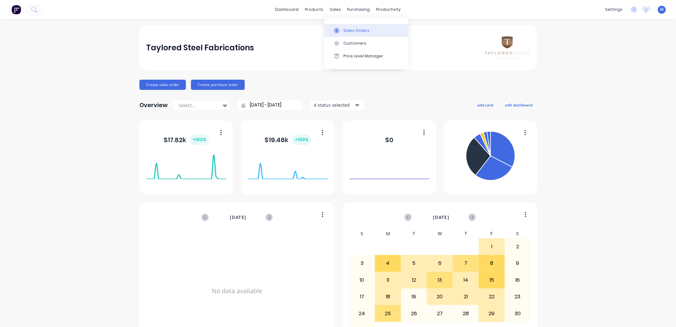
click at [345, 30] on div "Sales Orders" at bounding box center [356, 31] width 26 height 6
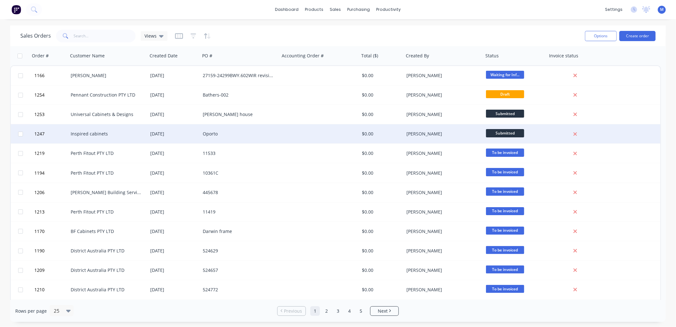
click at [84, 129] on div "Inspired cabinets" at bounding box center [108, 133] width 80 height 19
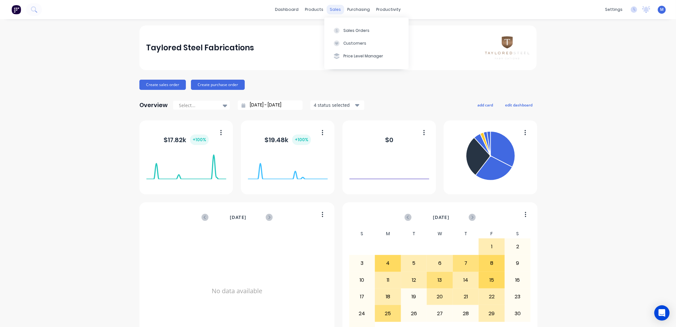
click at [335, 6] on div "sales" at bounding box center [336, 10] width 18 height 10
click at [342, 29] on button "Sales Orders" at bounding box center [366, 30] width 84 height 13
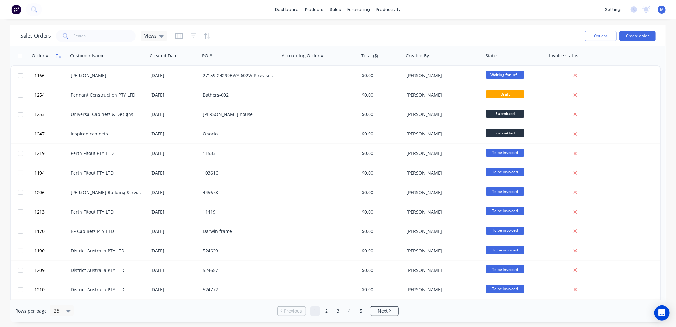
click at [56, 54] on icon "button" at bounding box center [57, 55] width 2 height 4
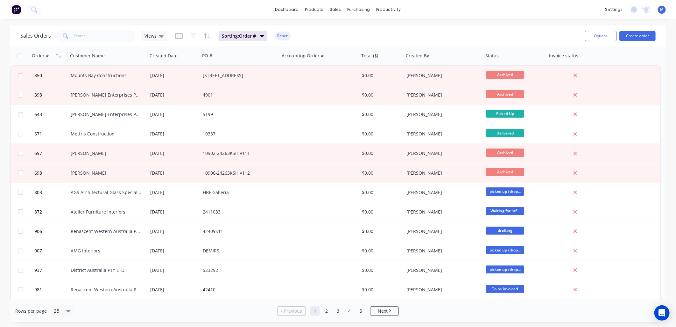
click at [56, 54] on icon "button" at bounding box center [57, 55] width 2 height 4
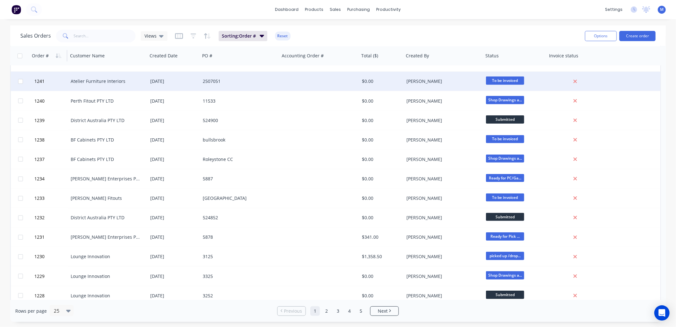
scroll to position [247, 0]
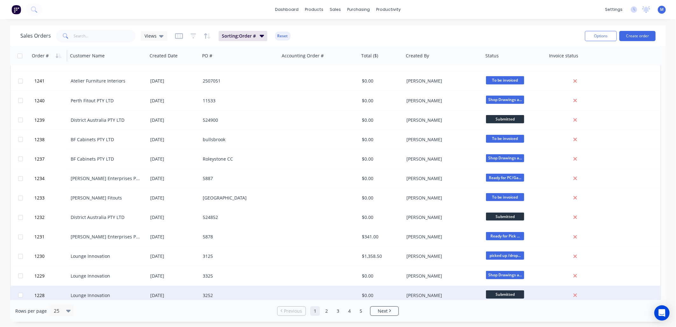
click at [86, 289] on div "Lounge Innovation" at bounding box center [108, 295] width 80 height 19
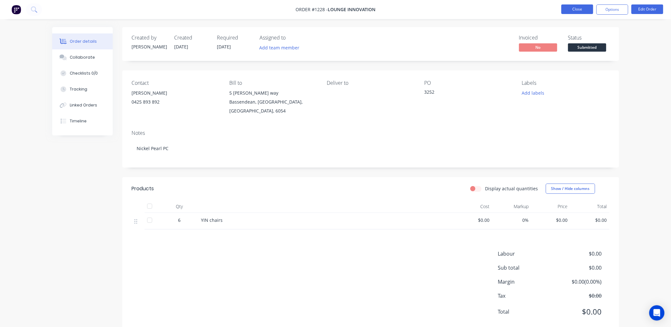
click at [569, 9] on button "Close" at bounding box center [577, 9] width 32 height 10
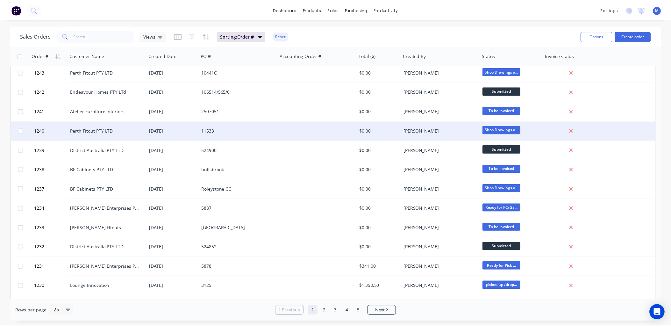
scroll to position [247, 0]
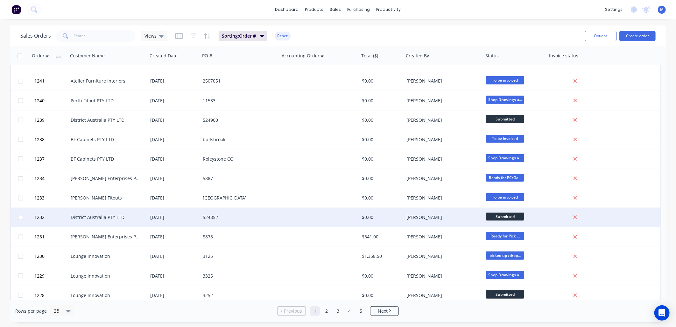
click at [90, 219] on div "District Australia PTY LTD" at bounding box center [106, 217] width 71 height 6
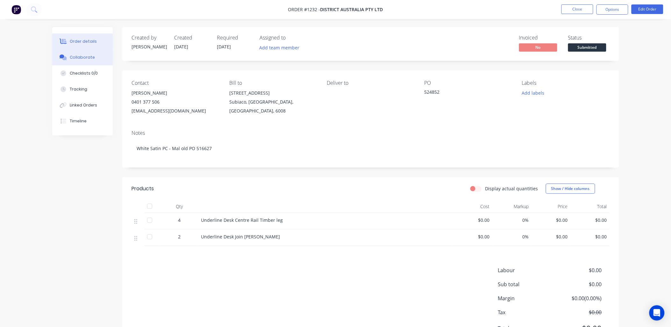
click at [87, 56] on div "Collaborate" at bounding box center [82, 57] width 25 height 6
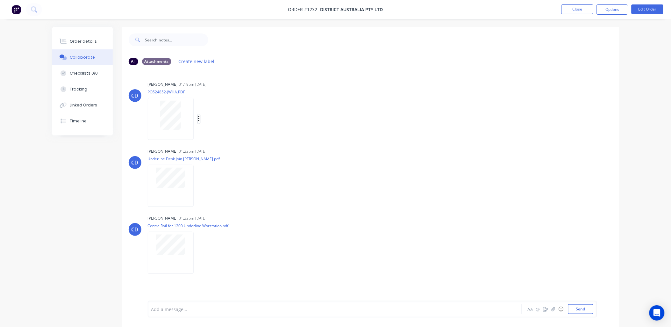
click at [198, 119] on button "button" at bounding box center [199, 118] width 3 height 9
click at [224, 132] on button "Download" at bounding box center [241, 136] width 72 height 14
click at [198, 186] on icon "button" at bounding box center [198, 186] width 1 height 6
click at [230, 203] on button "Download" at bounding box center [241, 202] width 72 height 14
click at [198, 251] on icon "button" at bounding box center [199, 252] width 2 height 7
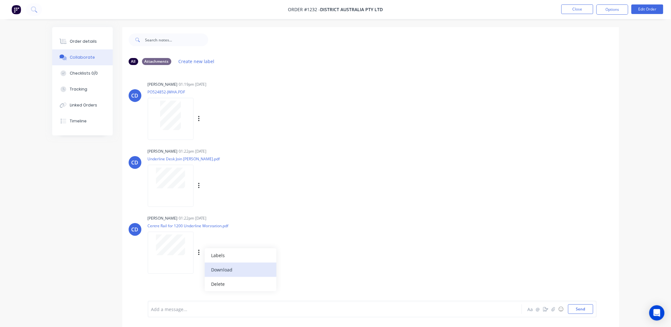
click at [221, 265] on button "Download" at bounding box center [241, 269] width 72 height 14
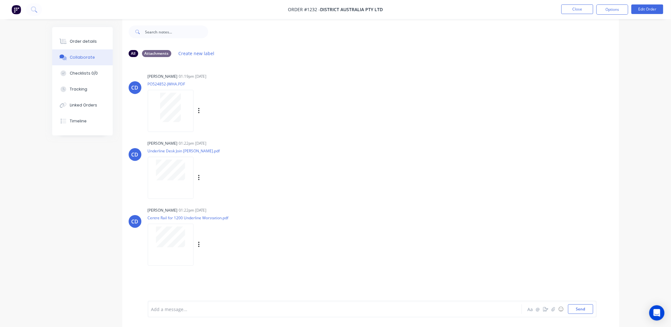
scroll to position [10, 0]
click at [578, 11] on button "Close" at bounding box center [577, 9] width 32 height 10
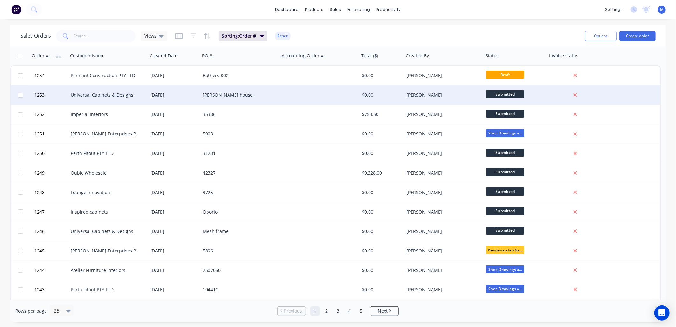
click at [99, 95] on div "Universal Cabinets & Designs" at bounding box center [106, 95] width 71 height 6
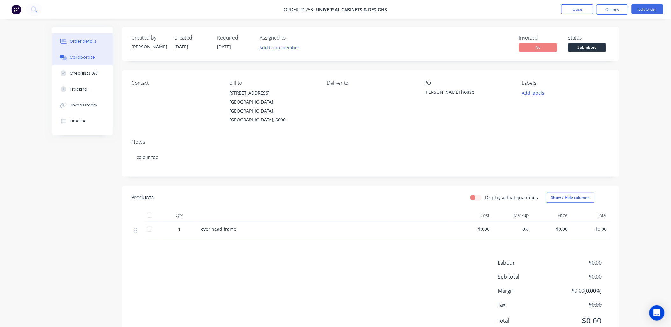
click at [87, 58] on div "Collaborate" at bounding box center [82, 57] width 25 height 6
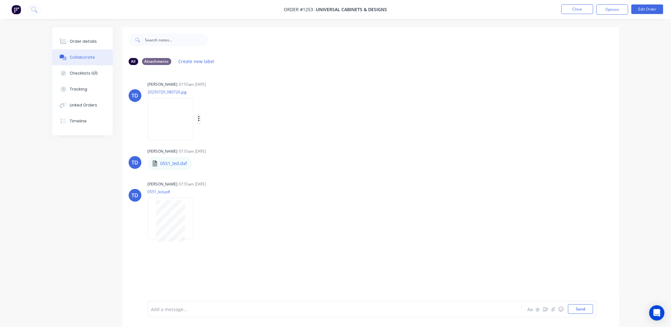
click at [199, 119] on icon "button" at bounding box center [198, 119] width 1 height 6
click at [222, 134] on button "Download" at bounding box center [241, 136] width 72 height 14
click at [196, 164] on icon "button" at bounding box center [197, 163] width 2 height 7
click at [215, 180] on button "Download" at bounding box center [239, 180] width 72 height 14
click at [199, 217] on icon "button" at bounding box center [199, 218] width 2 height 7
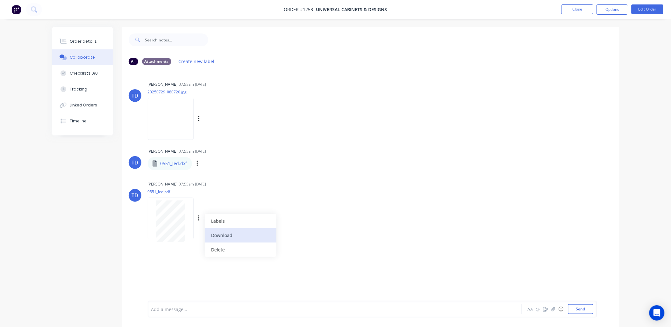
click at [220, 234] on button "Download" at bounding box center [241, 235] width 72 height 14
click at [545, 151] on div "TD Thomas Duell 07:55am 08/08/25 0551_led.dxf 0551_led.dxf Labels Download Dele…" at bounding box center [370, 157] width 497 height 23
